Goal: Task Accomplishment & Management: Manage account settings

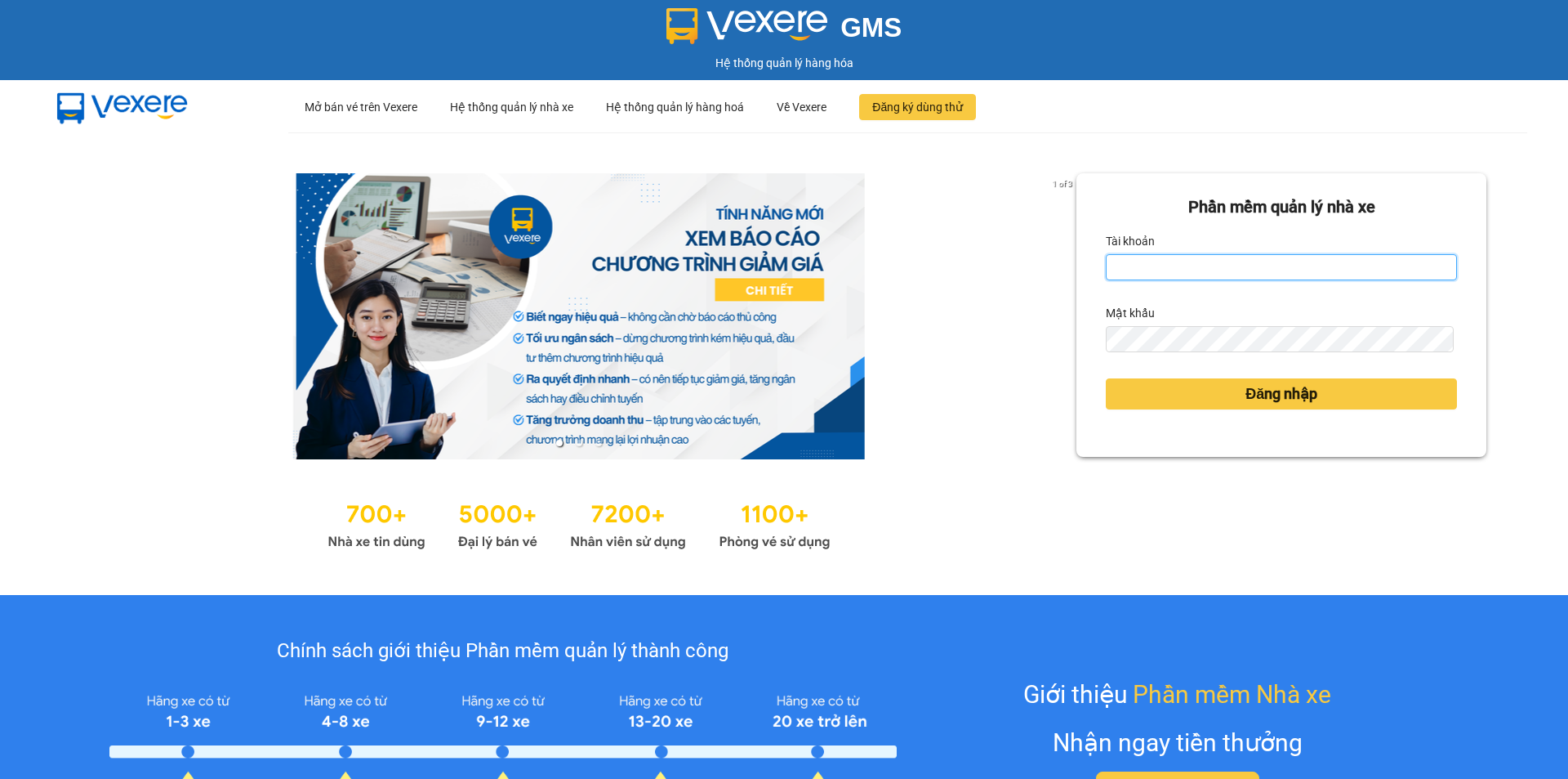
click at [1260, 276] on input "Tài khoản" at bounding box center [1281, 266] width 352 height 26
type input "huyentran.phuongnam"
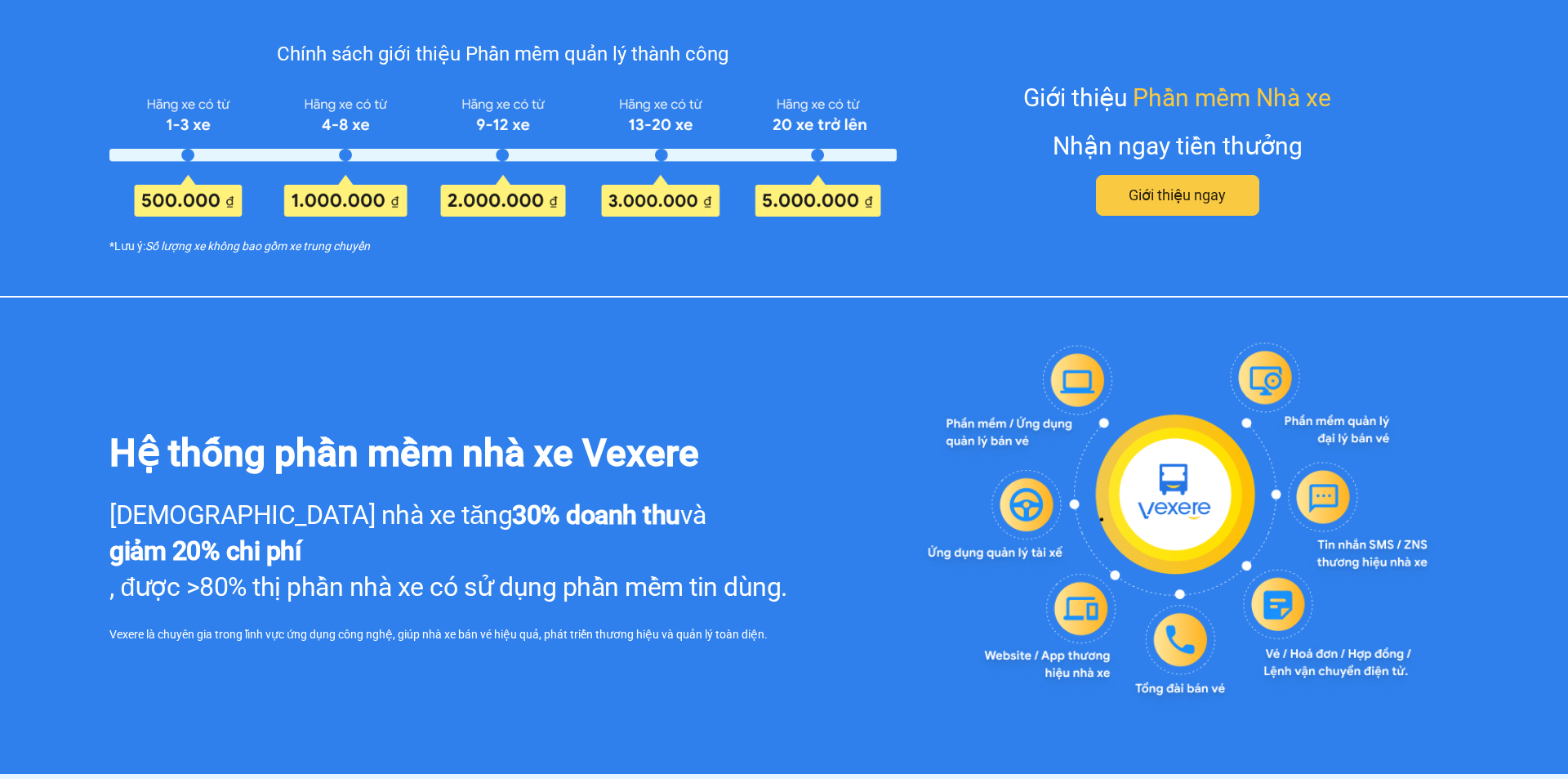
scroll to position [681, 0]
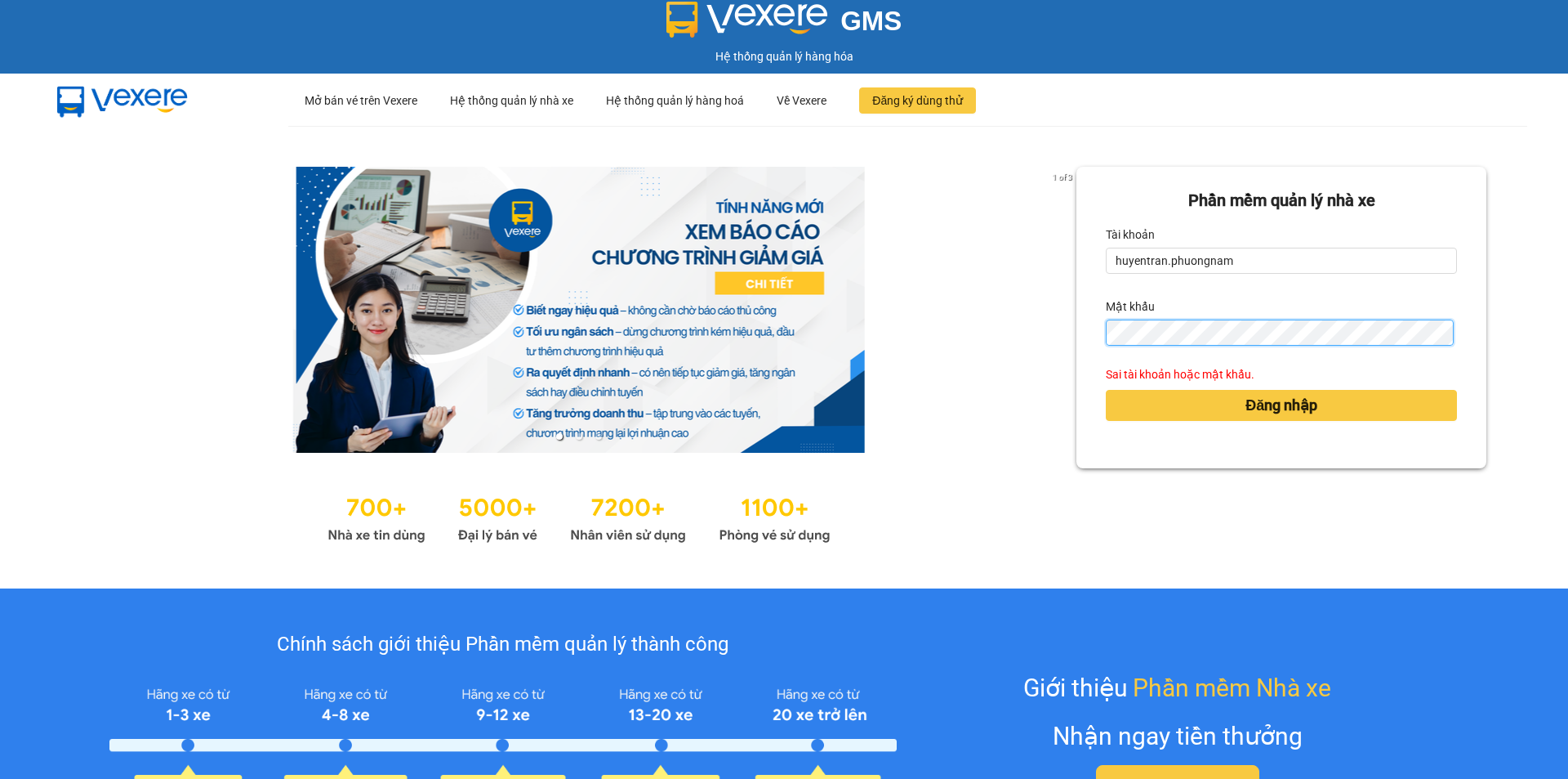
scroll to position [0, 0]
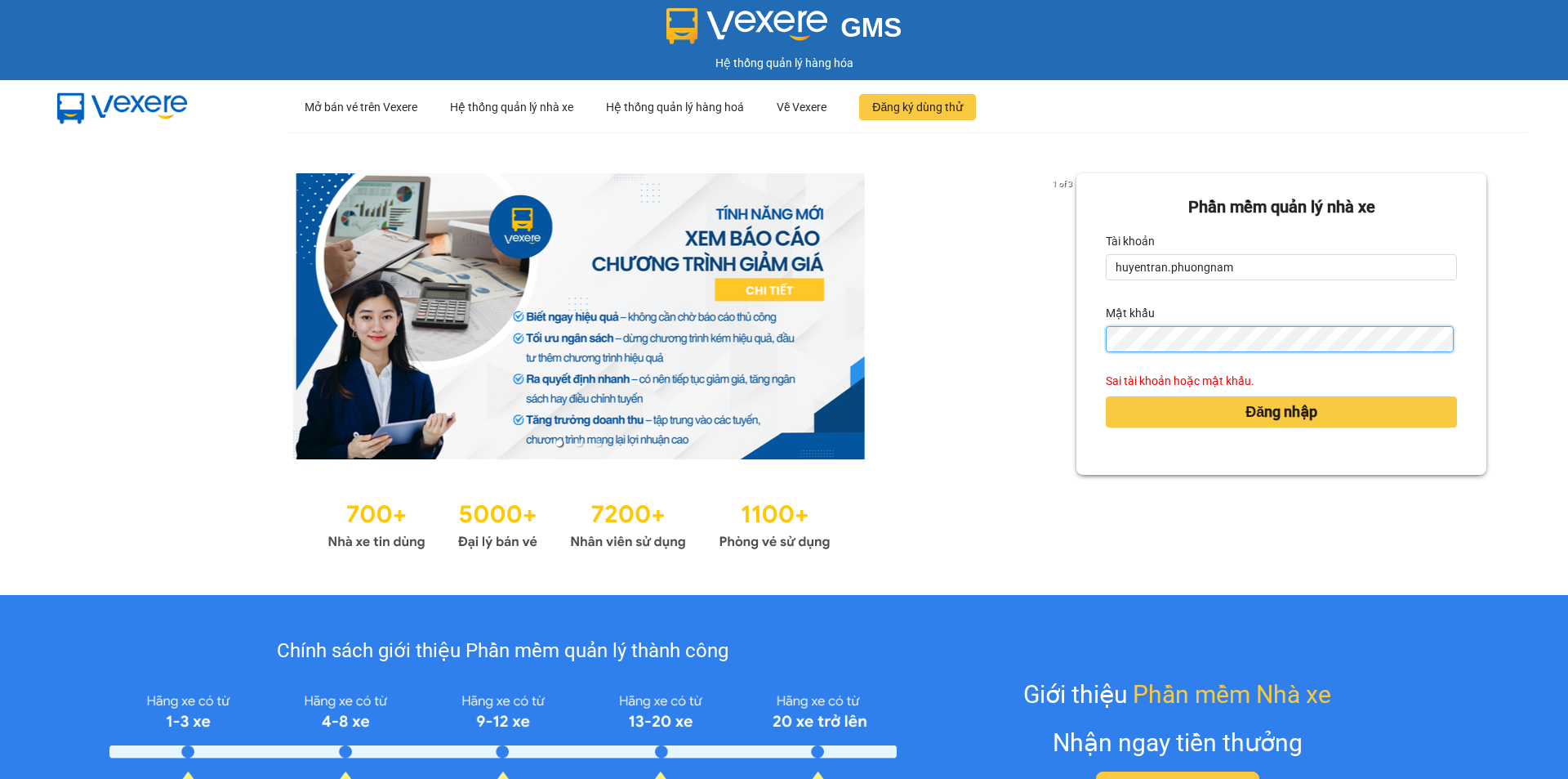
click at [1106, 396] on button "Đăng nhập" at bounding box center [1281, 411] width 352 height 31
